Goal: Information Seeking & Learning: Learn about a topic

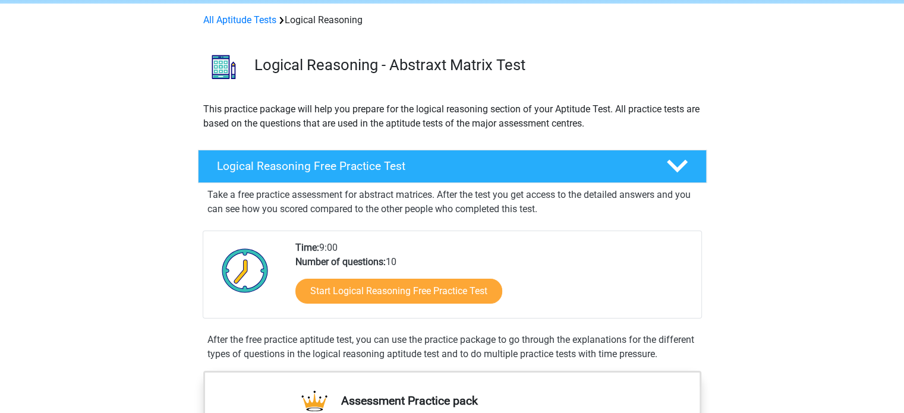
scroll to position [45, 0]
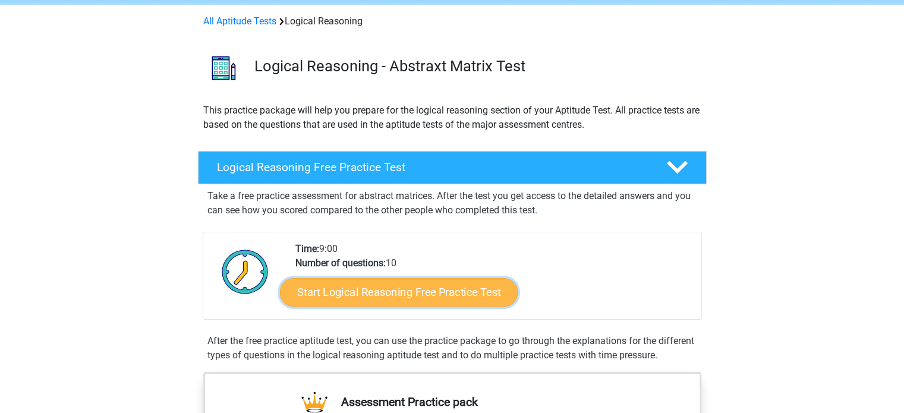
click at [330, 284] on link "Start Logical Reasoning Free Practice Test" at bounding box center [399, 292] width 238 height 29
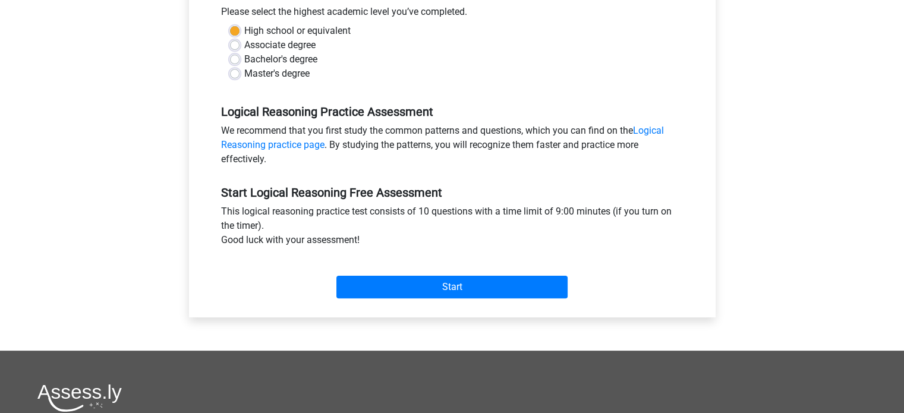
scroll to position [281, 0]
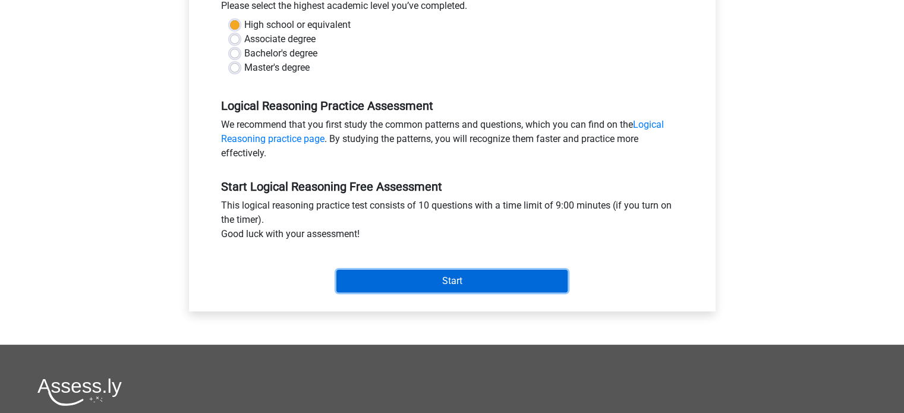
click at [363, 276] on input "Start" at bounding box center [452, 281] width 231 height 23
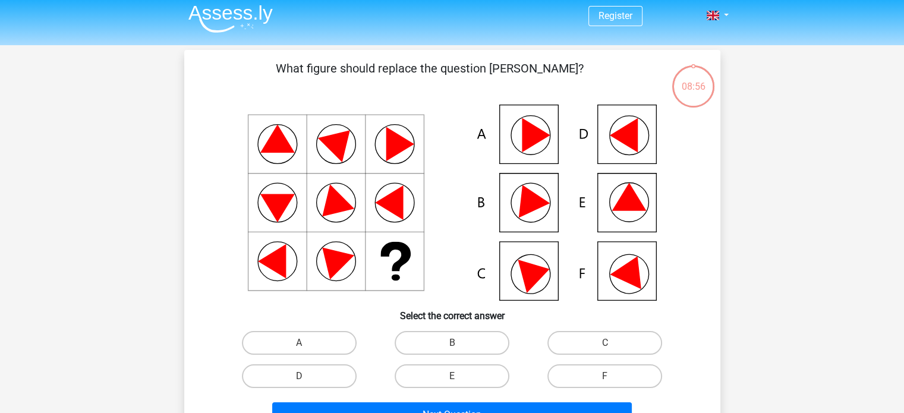
scroll to position [109, 0]
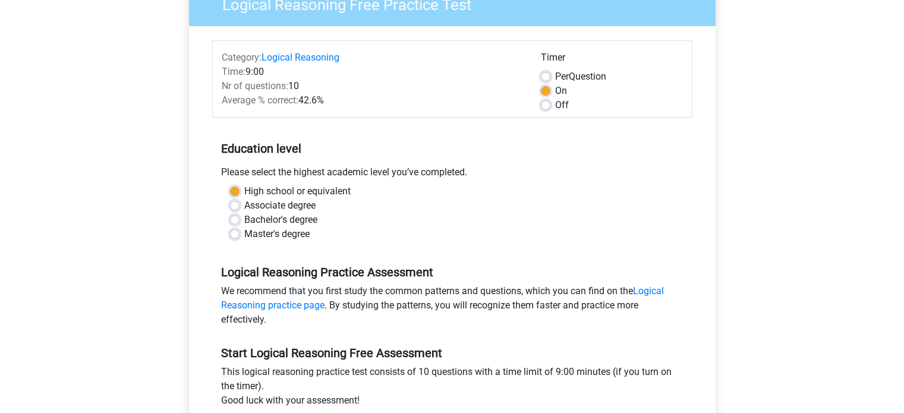
scroll to position [114, 0]
click at [555, 78] on label "Per Question" at bounding box center [580, 77] width 51 height 14
click at [544, 78] on input "Per Question" at bounding box center [546, 76] width 10 height 12
radio input "true"
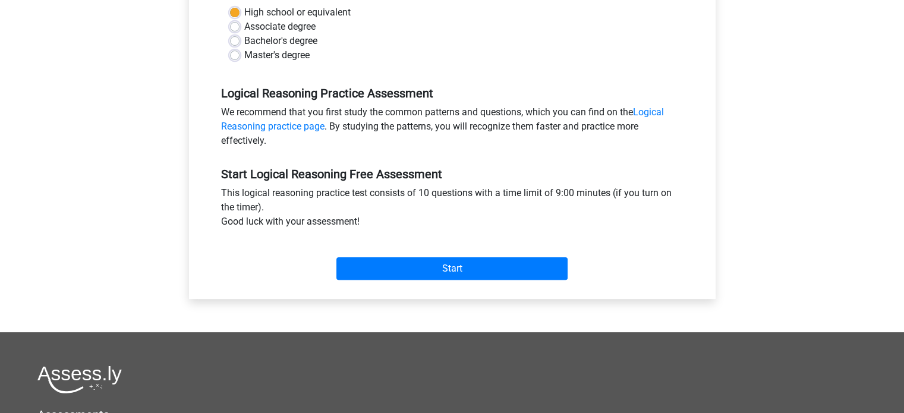
scroll to position [302, 0]
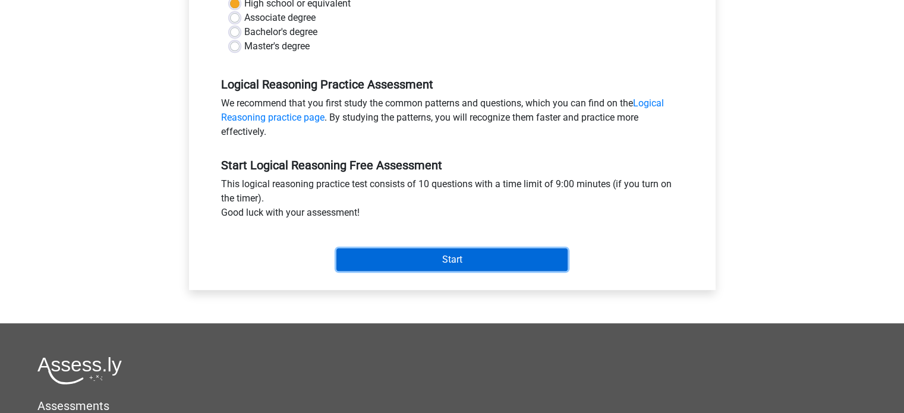
click at [461, 261] on input "Start" at bounding box center [452, 260] width 231 height 23
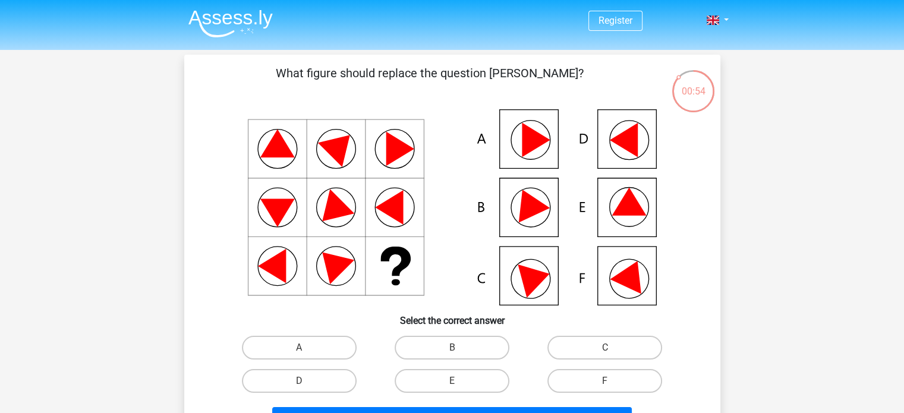
scroll to position [43, 0]
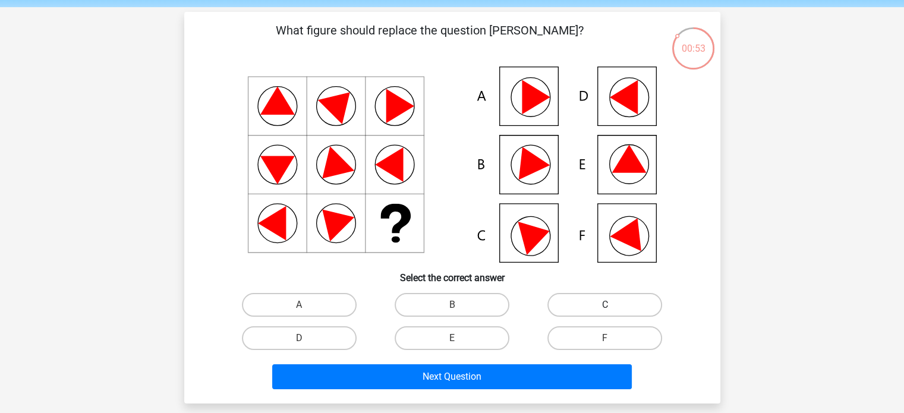
click at [561, 303] on label "C" at bounding box center [605, 305] width 115 height 24
click at [605, 305] on input "C" at bounding box center [609, 309] width 8 height 8
radio input "true"
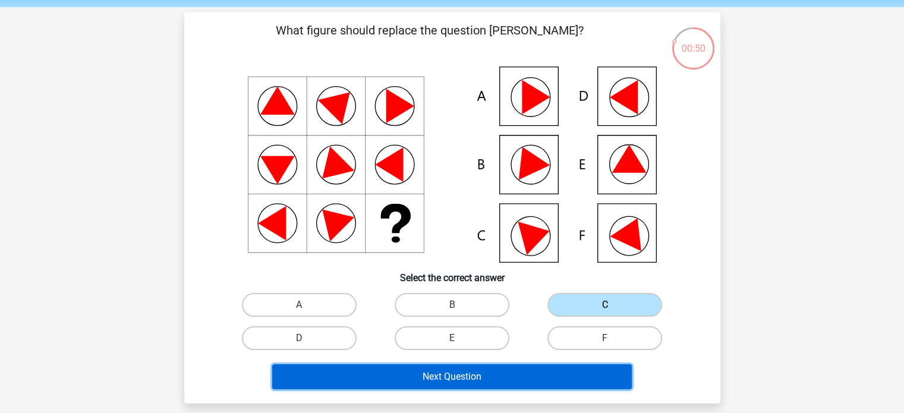
click at [482, 382] on button "Next Question" at bounding box center [452, 377] width 360 height 25
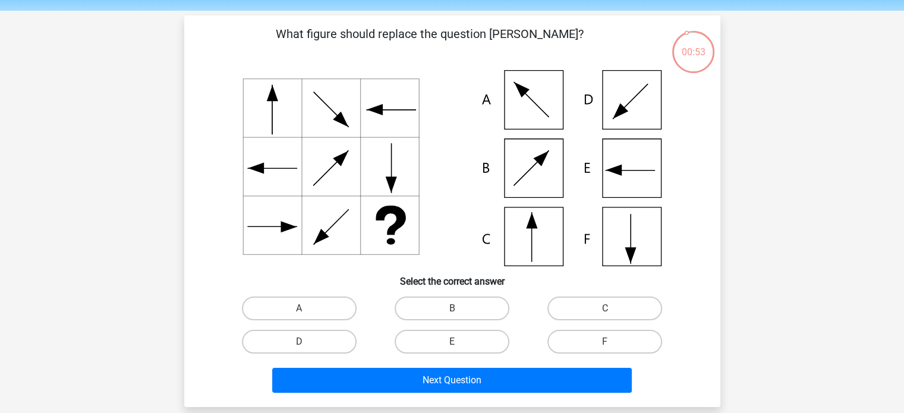
scroll to position [38, 0]
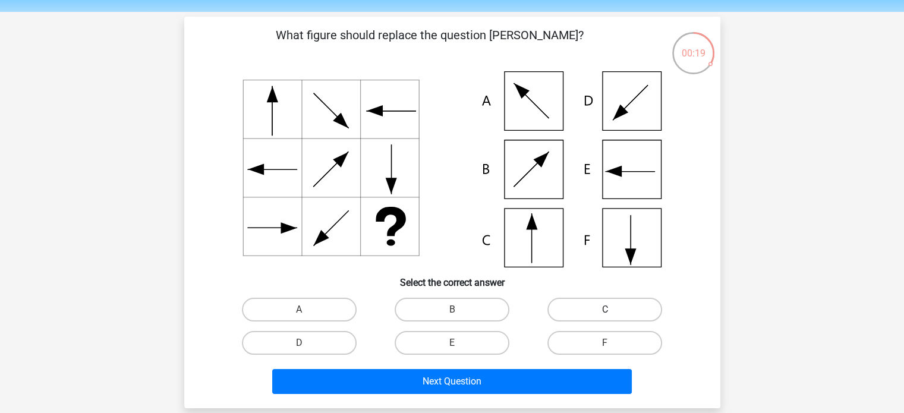
click at [632, 301] on label "C" at bounding box center [605, 310] width 115 height 24
click at [613, 310] on input "C" at bounding box center [609, 314] width 8 height 8
radio input "true"
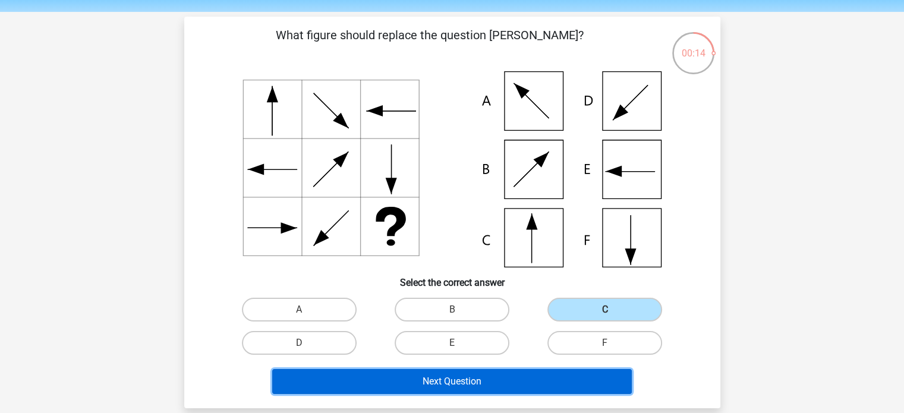
click at [486, 387] on button "Next Question" at bounding box center [452, 381] width 360 height 25
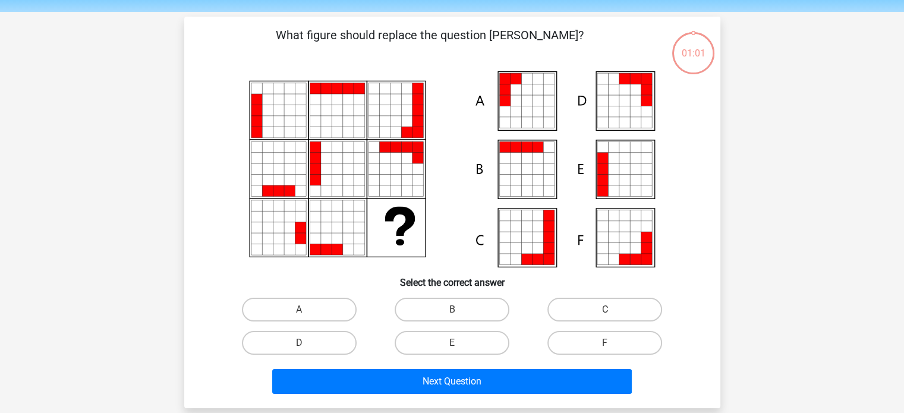
scroll to position [55, 0]
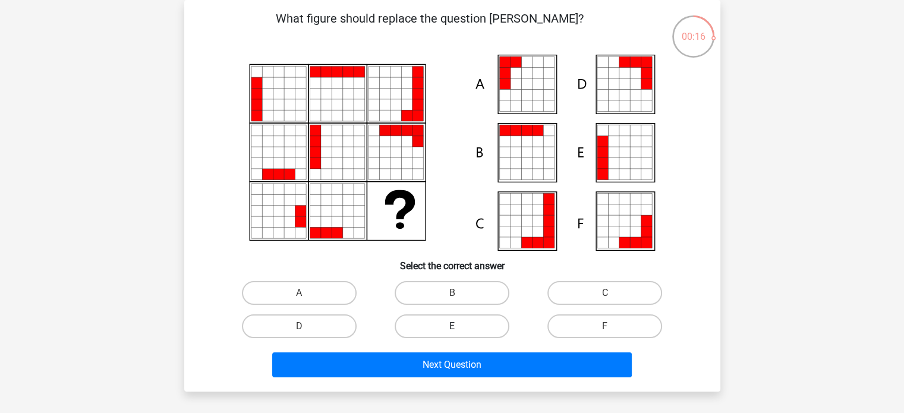
click at [450, 335] on label "E" at bounding box center [452, 327] width 115 height 24
click at [452, 334] on input "E" at bounding box center [456, 330] width 8 height 8
radio input "true"
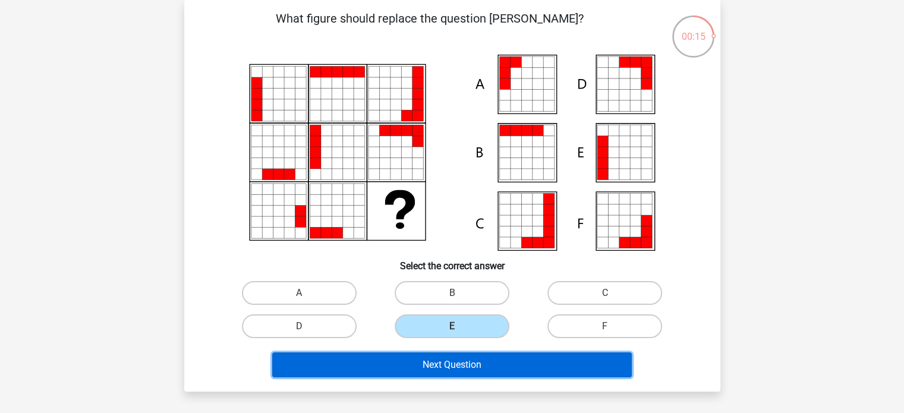
click at [411, 365] on button "Next Question" at bounding box center [452, 365] width 360 height 25
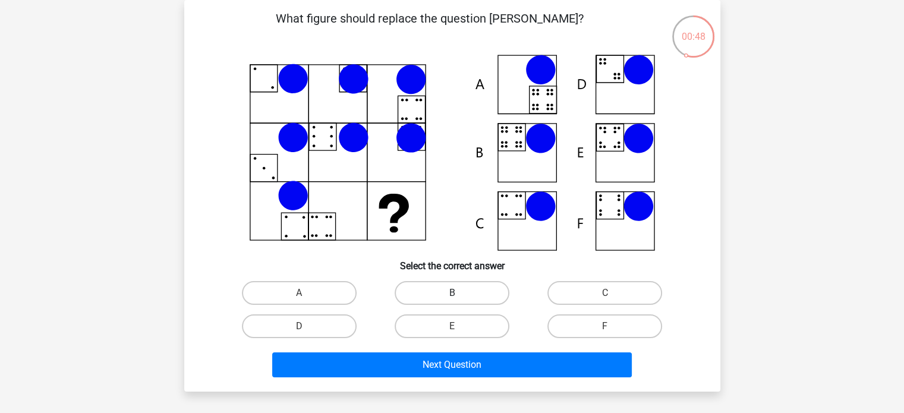
click at [461, 294] on label "B" at bounding box center [452, 293] width 115 height 24
click at [460, 294] on input "B" at bounding box center [456, 297] width 8 height 8
radio input "true"
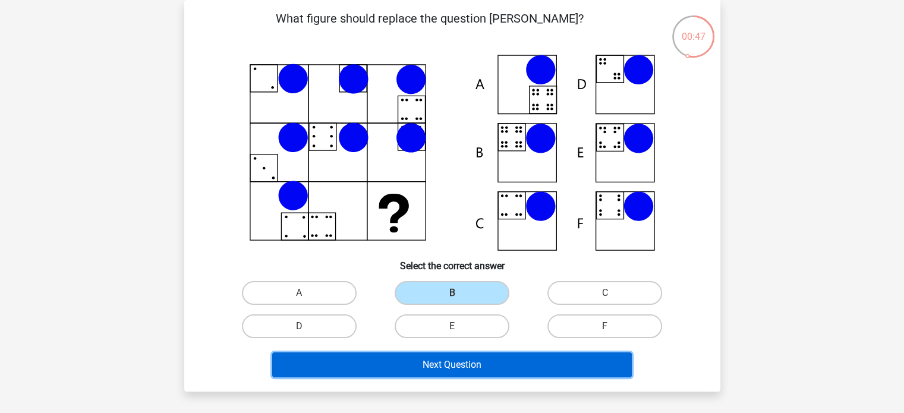
click at [446, 369] on button "Next Question" at bounding box center [452, 365] width 360 height 25
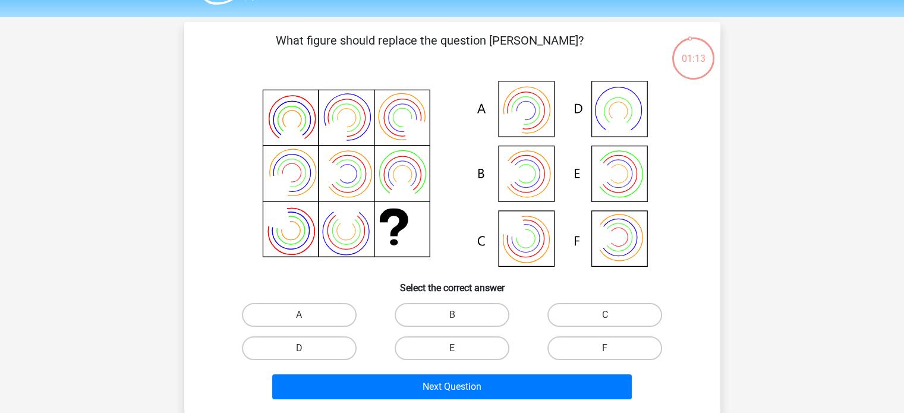
scroll to position [37, 0]
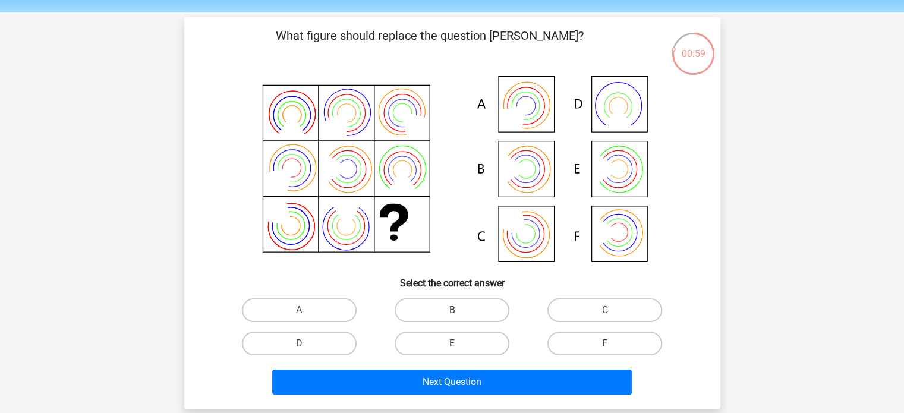
click at [526, 98] on icon at bounding box center [452, 170] width 479 height 196
click at [276, 321] on label "A" at bounding box center [299, 311] width 115 height 24
click at [299, 318] on input "A" at bounding box center [303, 314] width 8 height 8
radio input "true"
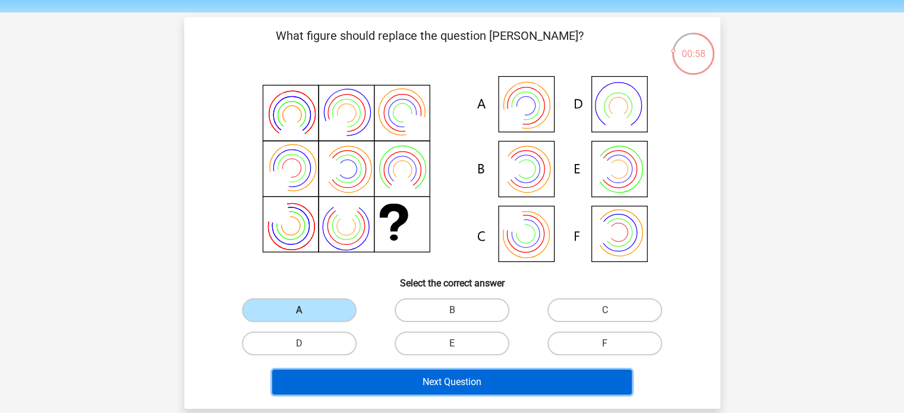
click at [312, 378] on button "Next Question" at bounding box center [452, 382] width 360 height 25
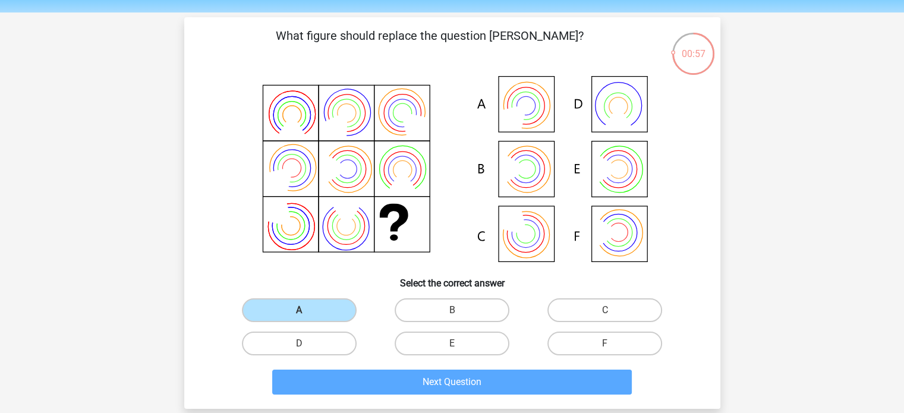
scroll to position [55, 0]
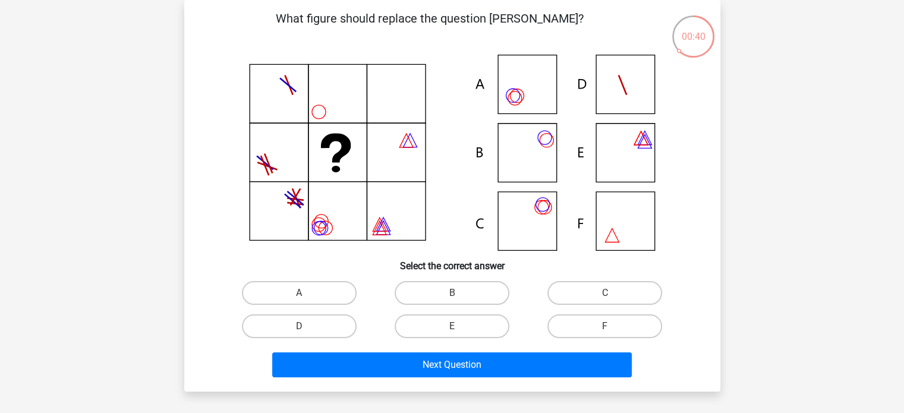
click at [517, 213] on icon at bounding box center [452, 153] width 479 height 196
click at [311, 294] on label "A" at bounding box center [299, 293] width 115 height 24
click at [307, 294] on input "A" at bounding box center [303, 297] width 8 height 8
radio input "true"
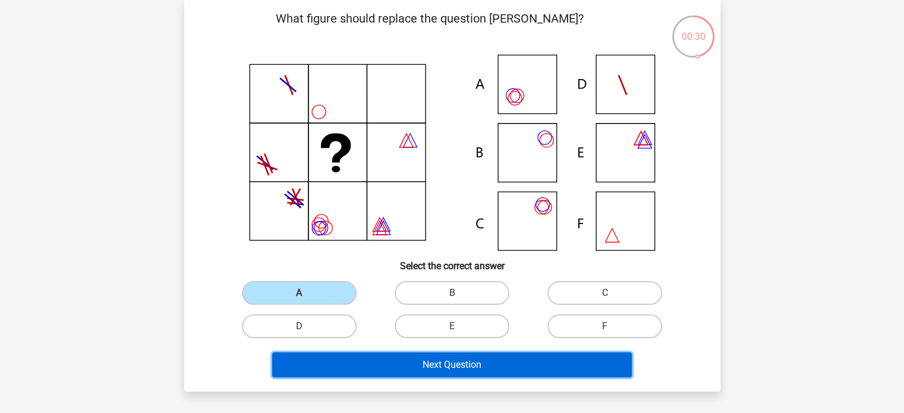
click at [355, 364] on button "Next Question" at bounding box center [452, 365] width 360 height 25
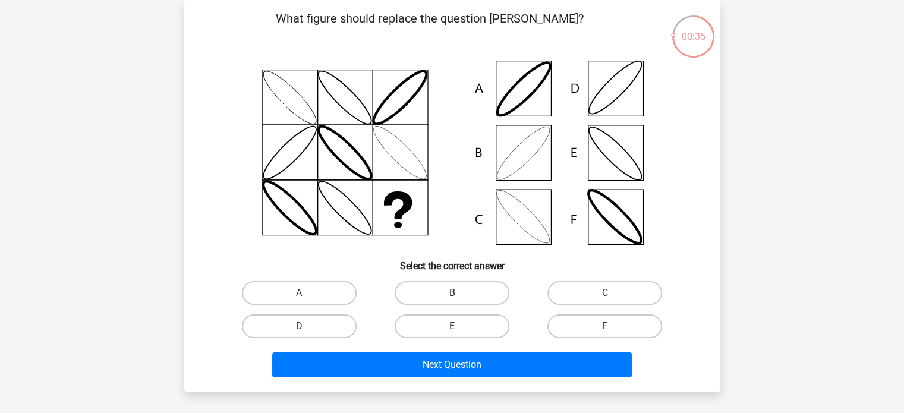
click at [442, 294] on label "B" at bounding box center [452, 293] width 115 height 24
click at [452, 294] on input "B" at bounding box center [456, 297] width 8 height 8
radio input "true"
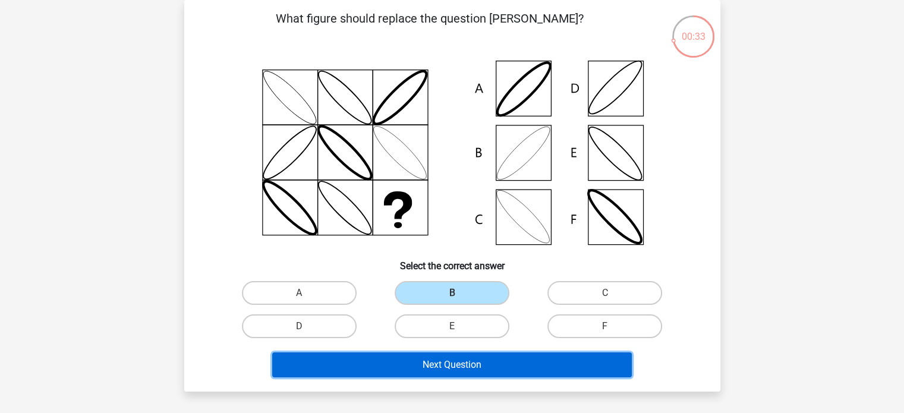
click at [413, 358] on button "Next Question" at bounding box center [452, 365] width 360 height 25
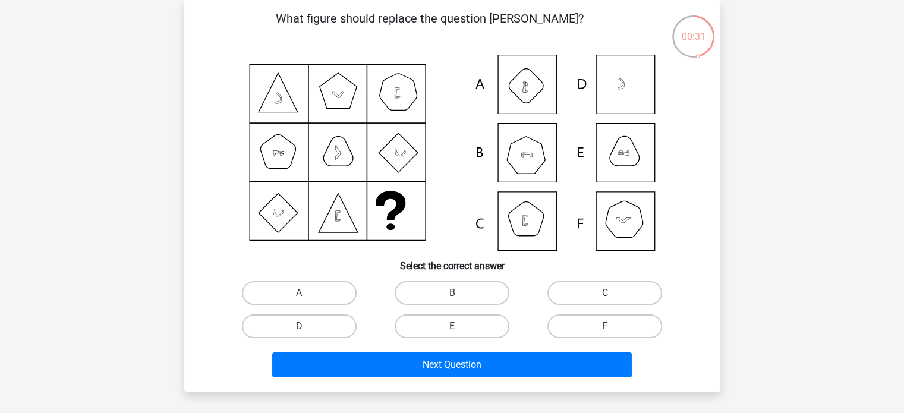
click at [453, 326] on input "E" at bounding box center [456, 330] width 8 height 8
radio input "true"
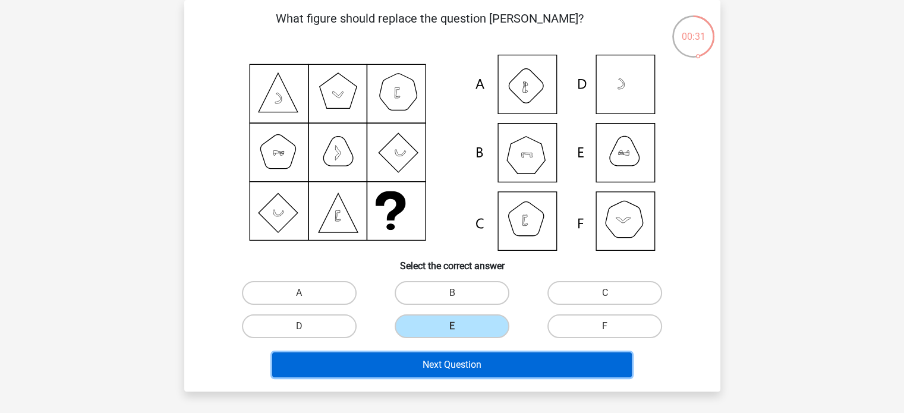
click at [436, 372] on button "Next Question" at bounding box center [452, 365] width 360 height 25
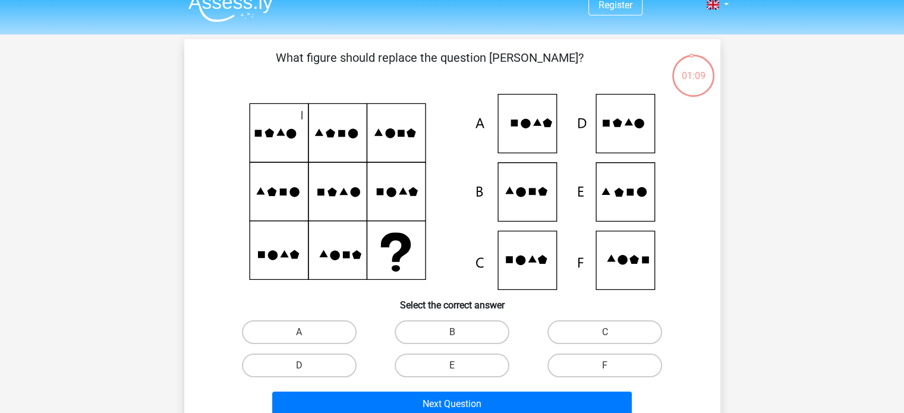
scroll to position [61, 0]
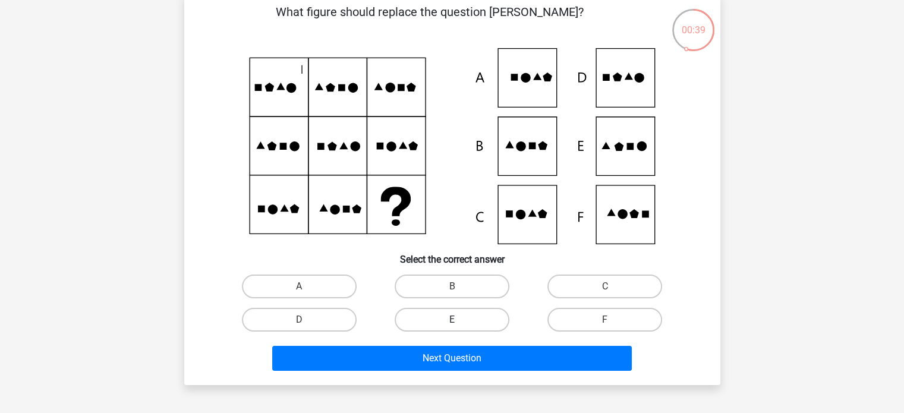
click at [434, 316] on label "E" at bounding box center [452, 320] width 115 height 24
click at [452, 320] on input "E" at bounding box center [456, 324] width 8 height 8
radio input "true"
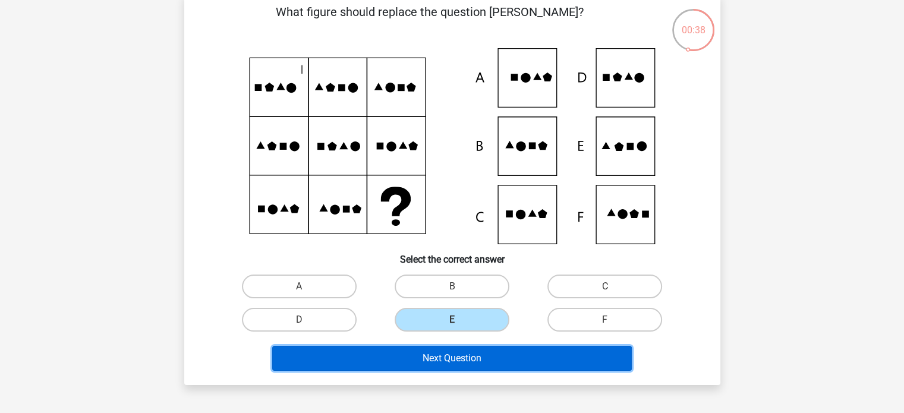
click at [423, 356] on button "Next Question" at bounding box center [452, 358] width 360 height 25
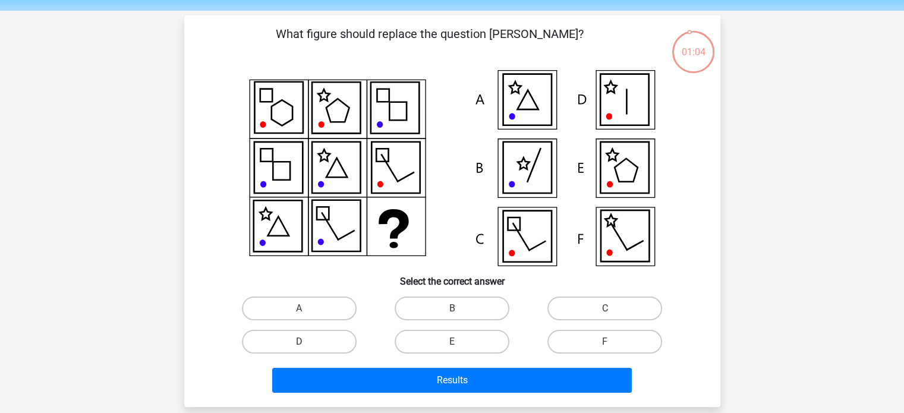
scroll to position [38, 0]
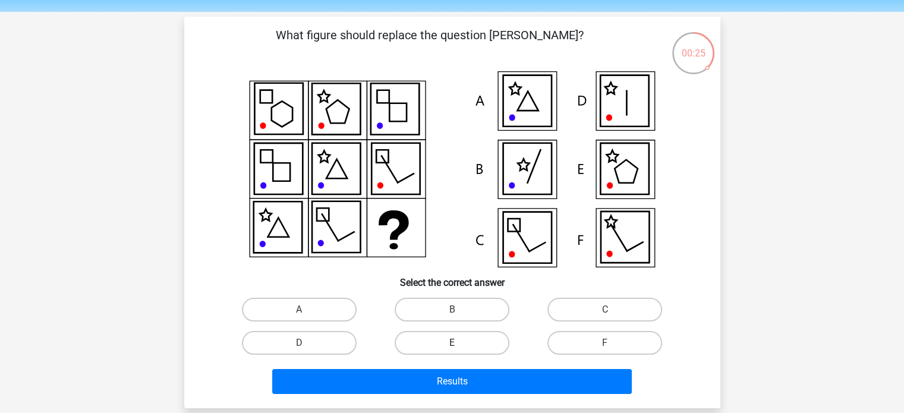
click at [431, 353] on label "E" at bounding box center [452, 343] width 115 height 24
click at [452, 351] on input "E" at bounding box center [456, 347] width 8 height 8
radio input "true"
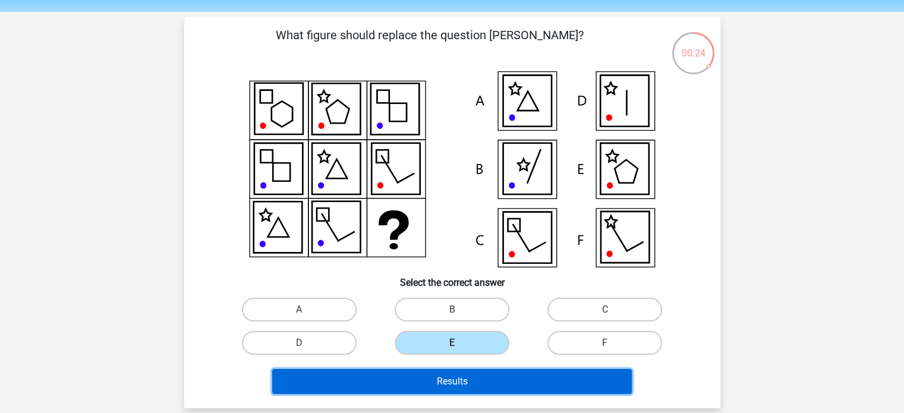
click at [439, 387] on button "Results" at bounding box center [452, 381] width 360 height 25
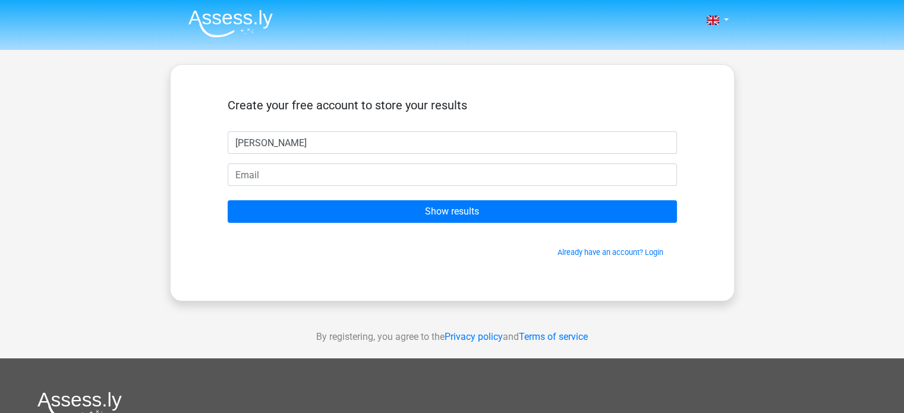
type input "[PERSON_NAME]"
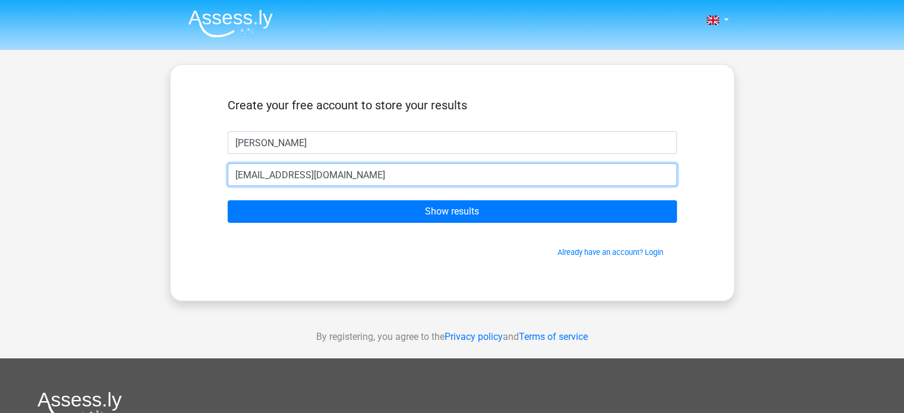
type input "[EMAIL_ADDRESS][DOMAIN_NAME]"
click at [228, 200] on input "Show results" at bounding box center [453, 211] width 450 height 23
